Goal: Task Accomplishment & Management: Use online tool/utility

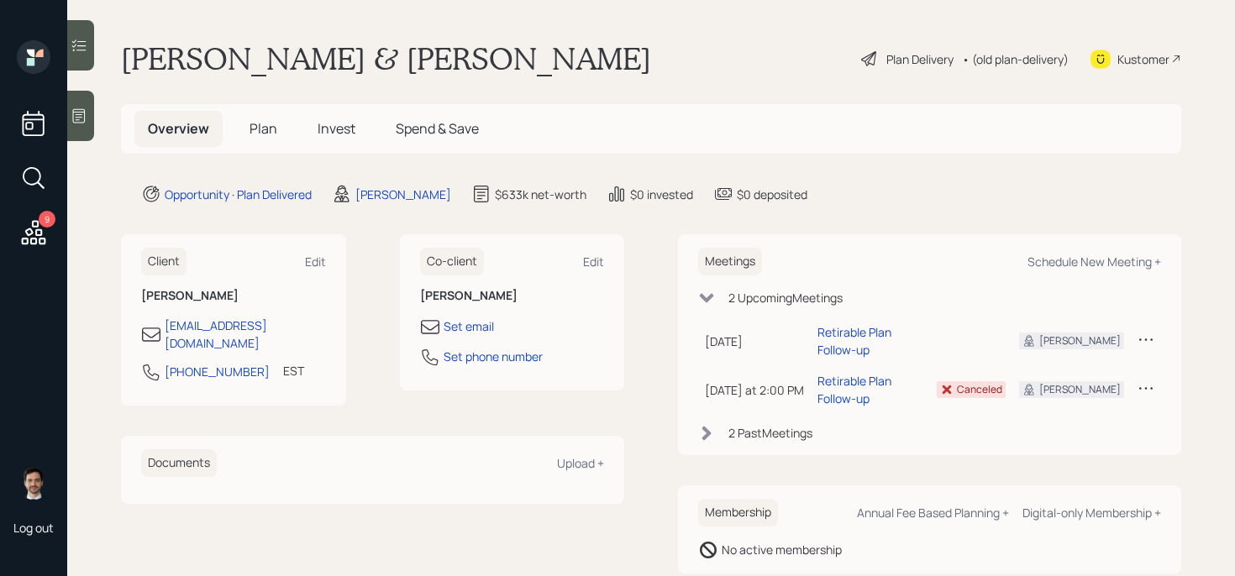
click at [914, 59] on div "Plan Delivery" at bounding box center [919, 59] width 67 height 18
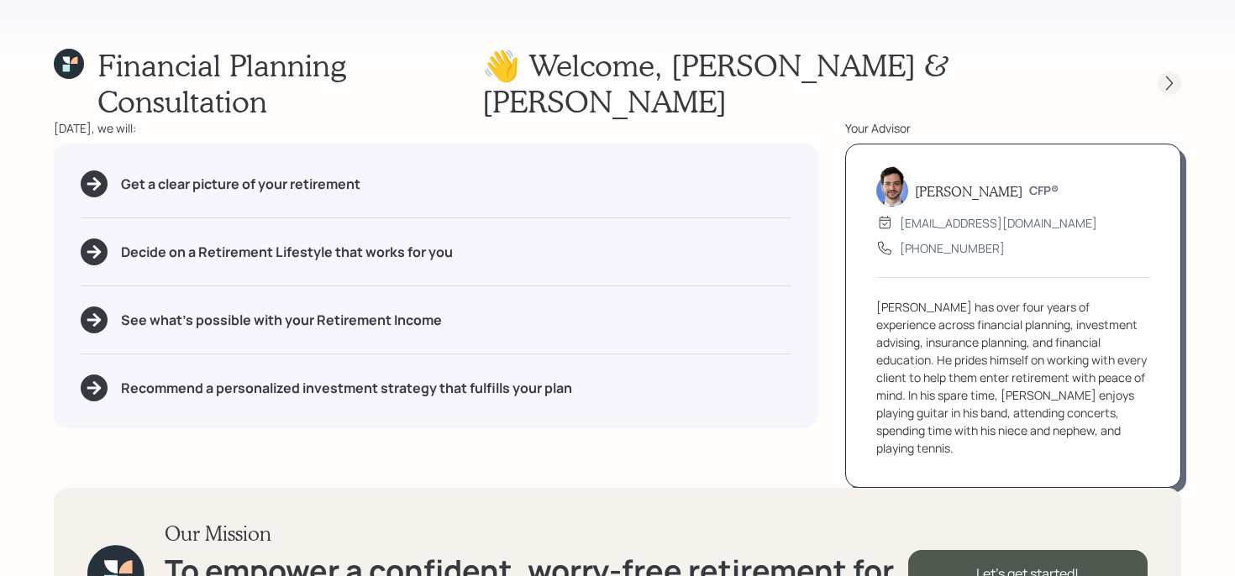
click at [1161, 75] on icon at bounding box center [1169, 83] width 17 height 17
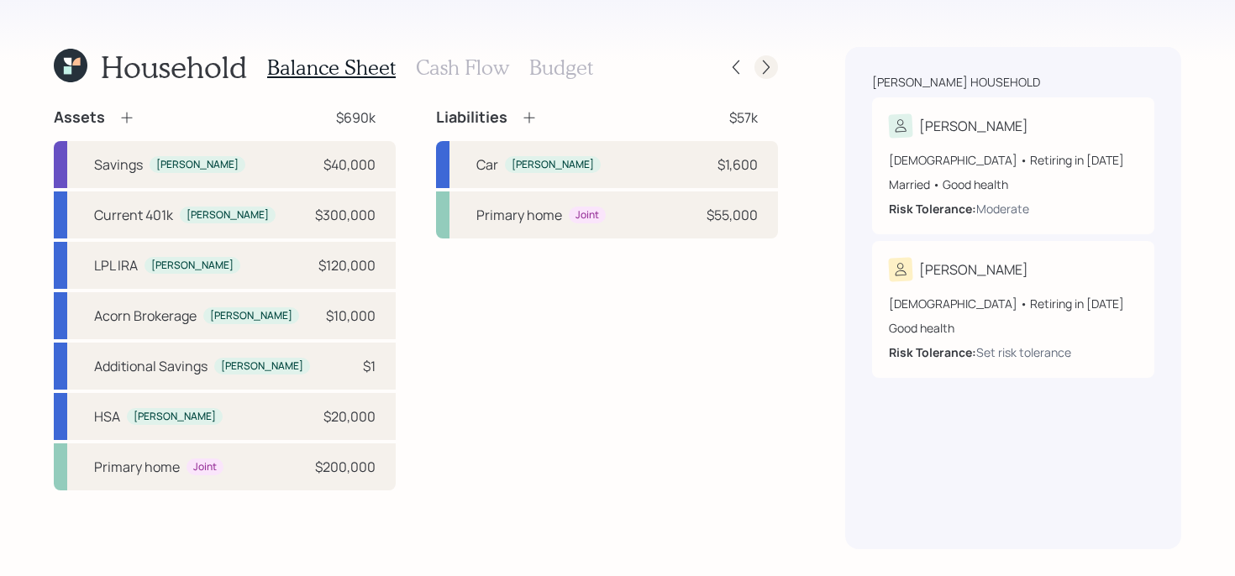
click at [766, 59] on icon at bounding box center [766, 67] width 17 height 17
